Goal: Find specific page/section: Find specific page/section

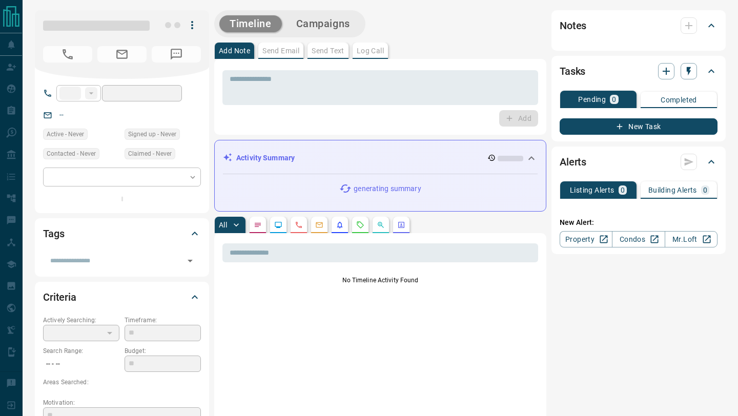
type input "**"
type input "**********"
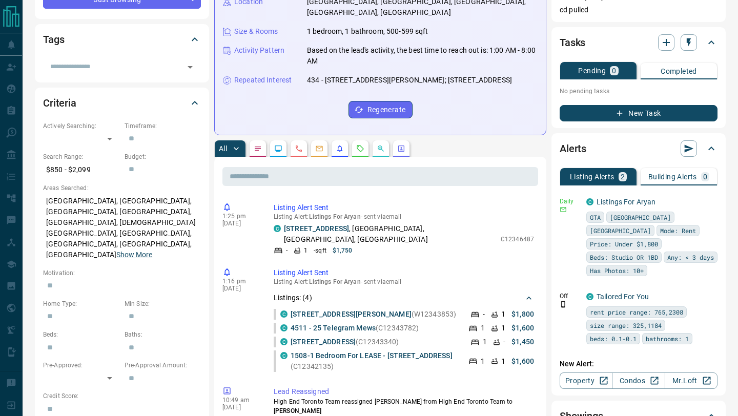
scroll to position [217, 0]
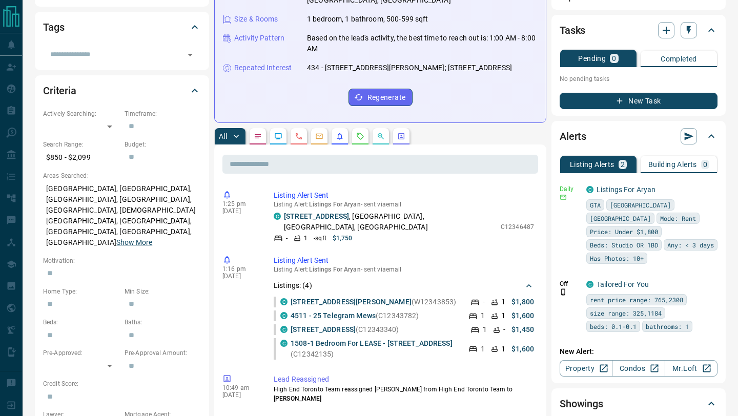
click at [356, 132] on icon "Requests" at bounding box center [360, 136] width 8 height 8
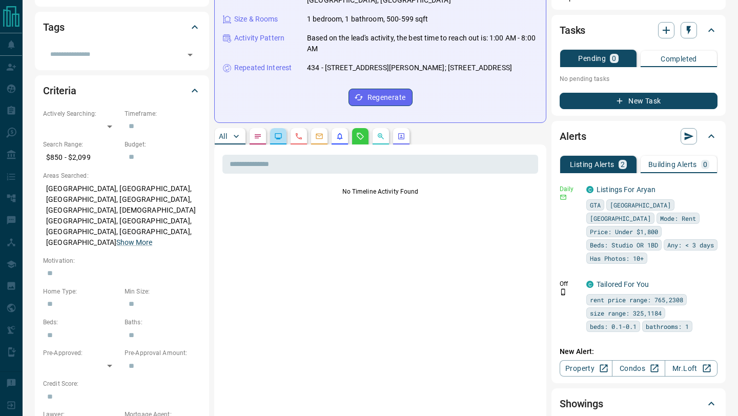
click at [282, 132] on icon "Lead Browsing Activity" at bounding box center [278, 136] width 8 height 8
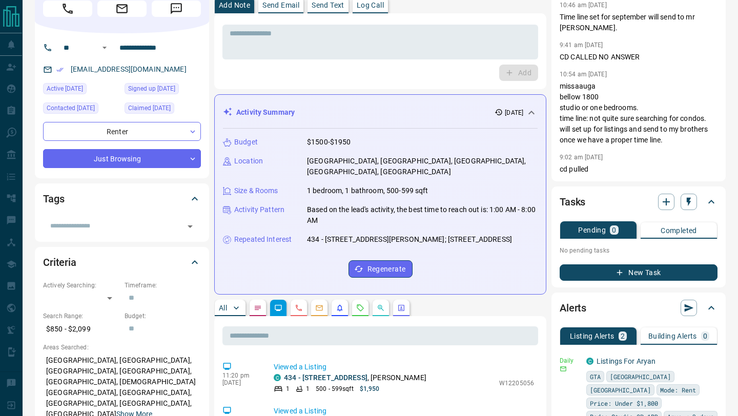
scroll to position [0, 0]
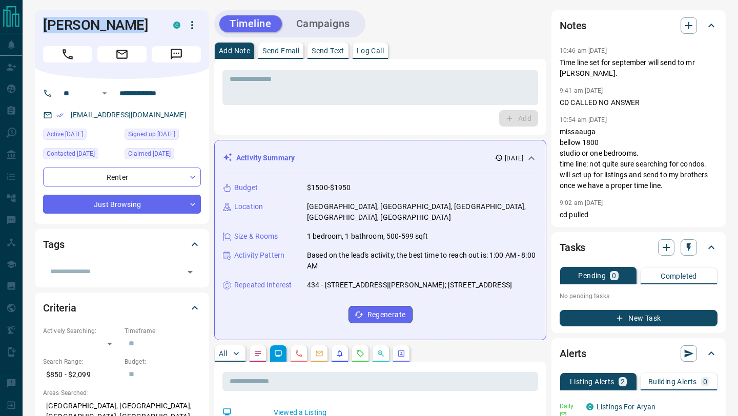
drag, startPoint x: 114, startPoint y: 24, endPoint x: 42, endPoint y: 24, distance: 71.8
click at [42, 24] on div "[PERSON_NAME]" at bounding box center [122, 44] width 174 height 69
copy h1 "[PERSON_NAME]"
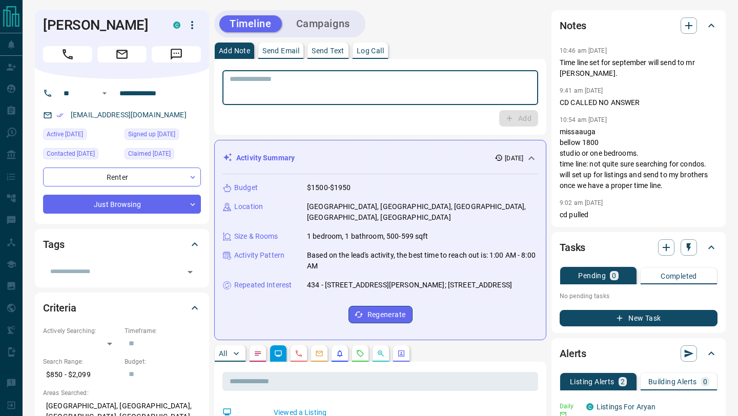
click at [364, 91] on textarea at bounding box center [380, 88] width 301 height 26
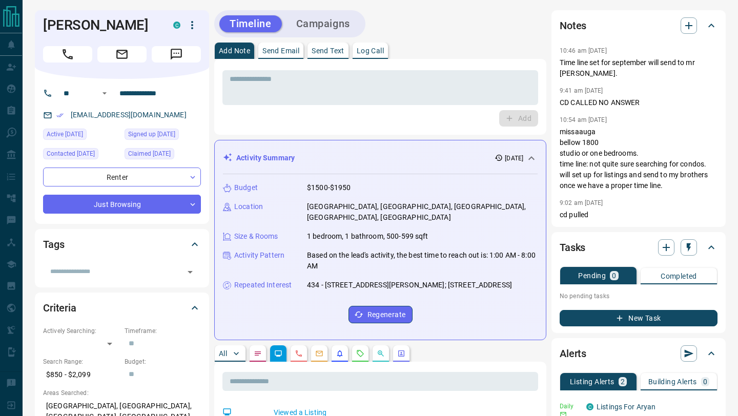
click at [432, 34] on div "Timeline Campaigns" at bounding box center [380, 23] width 332 height 27
